Goal: Task Accomplishment & Management: Manage account settings

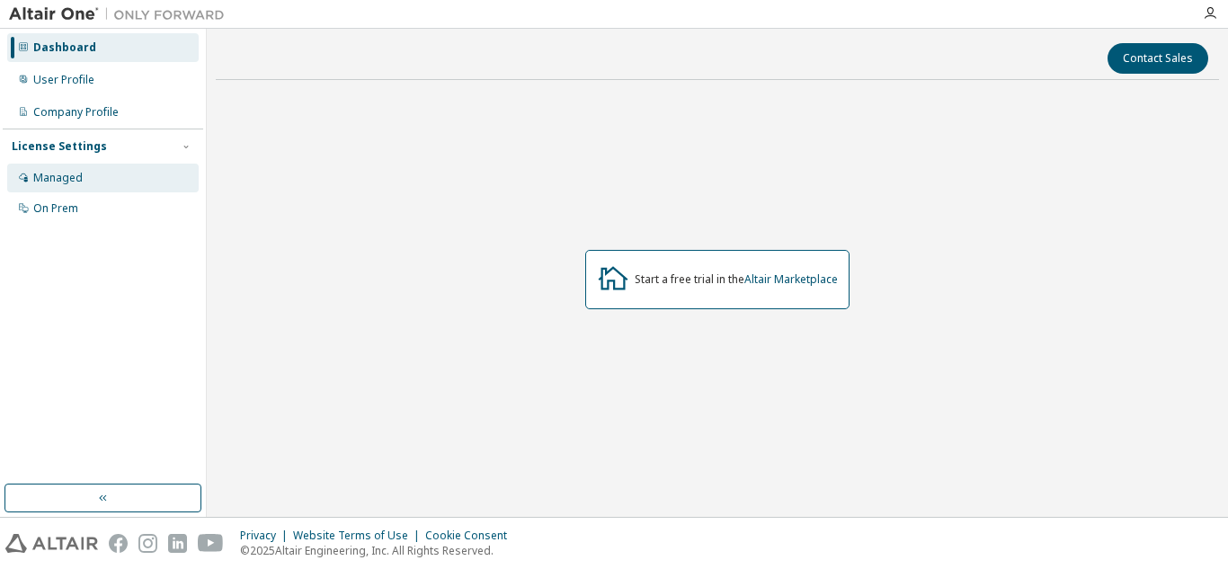
click at [101, 177] on div "Managed" at bounding box center [103, 178] width 192 height 29
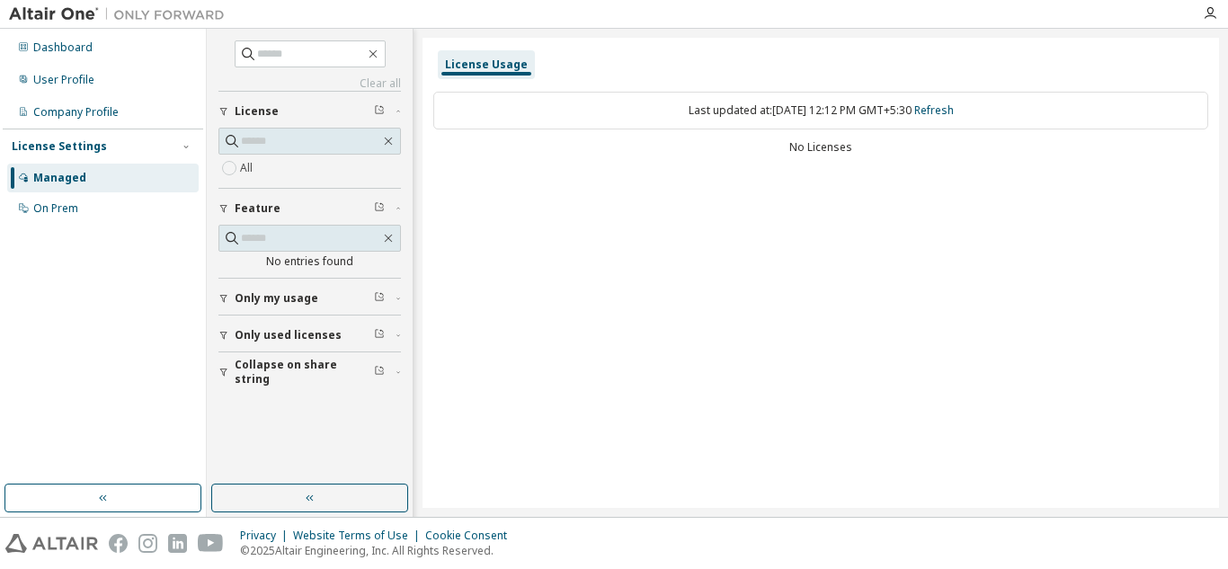
click at [254, 175] on label "All" at bounding box center [248, 168] width 16 height 22
